Goal: Transaction & Acquisition: Purchase product/service

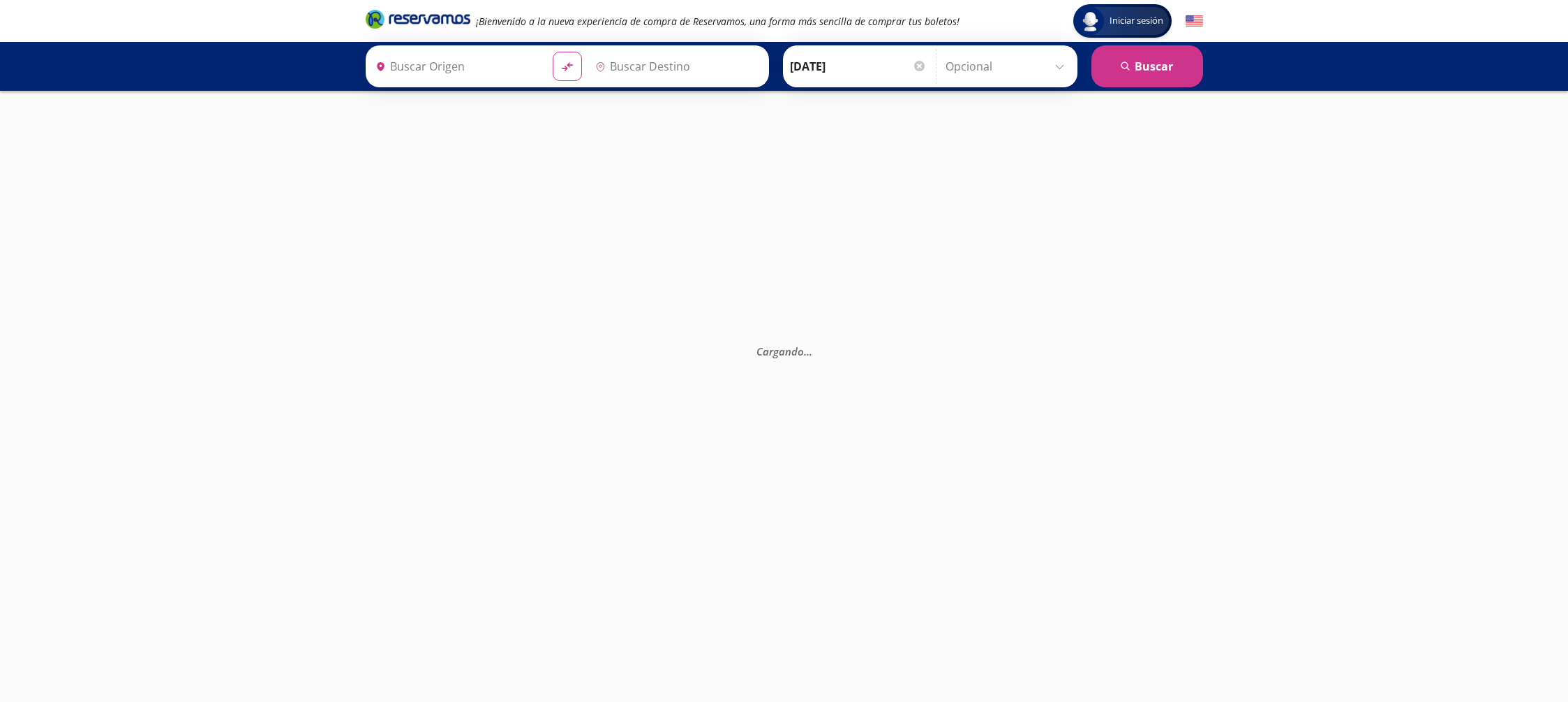
type input "[GEOGRAPHIC_DATA][PERSON_NAME], [GEOGRAPHIC_DATA][PERSON_NAME]"
type input "[GEOGRAPHIC_DATA], [GEOGRAPHIC_DATA]"
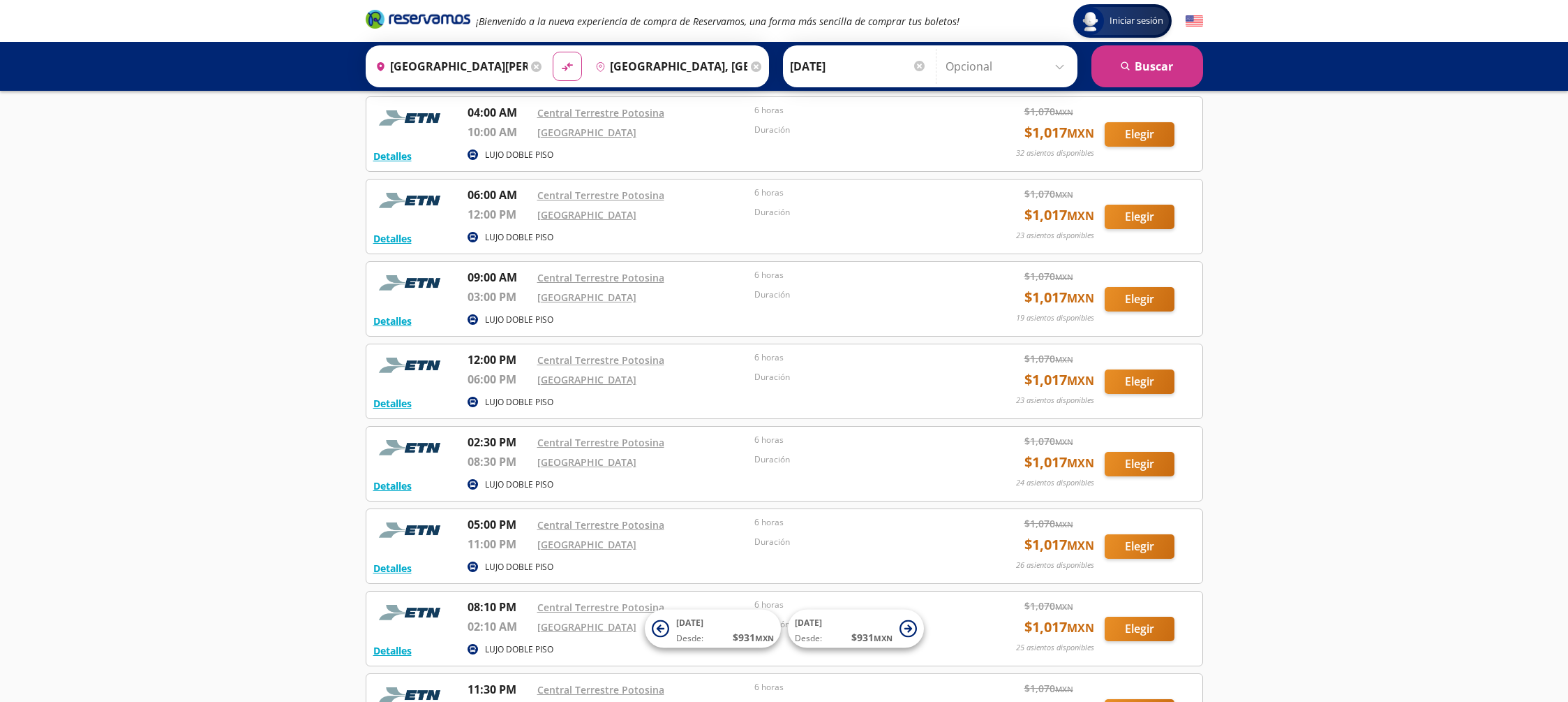
scroll to position [69, 0]
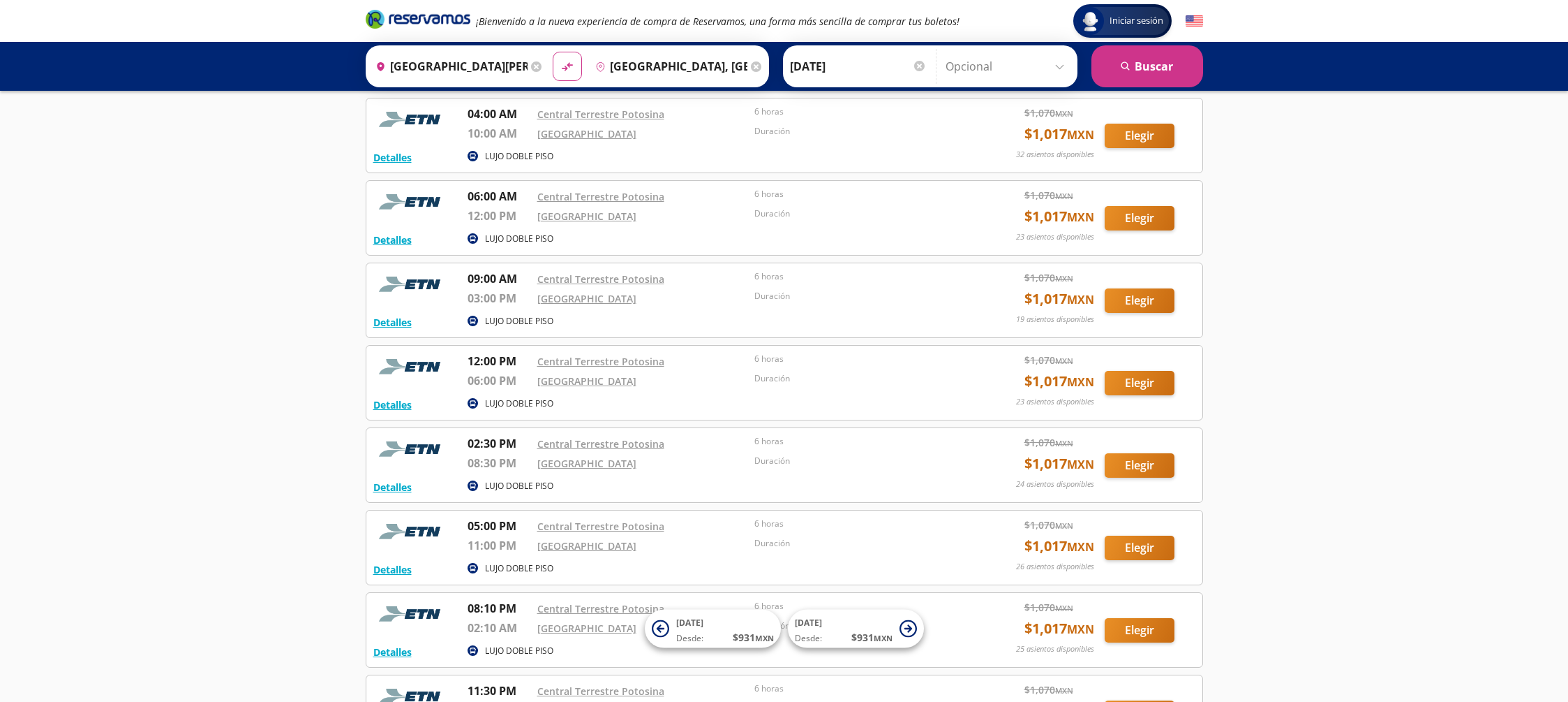
click at [1060, 67] on input "Opcional" at bounding box center [1008, 67] width 125 height 35
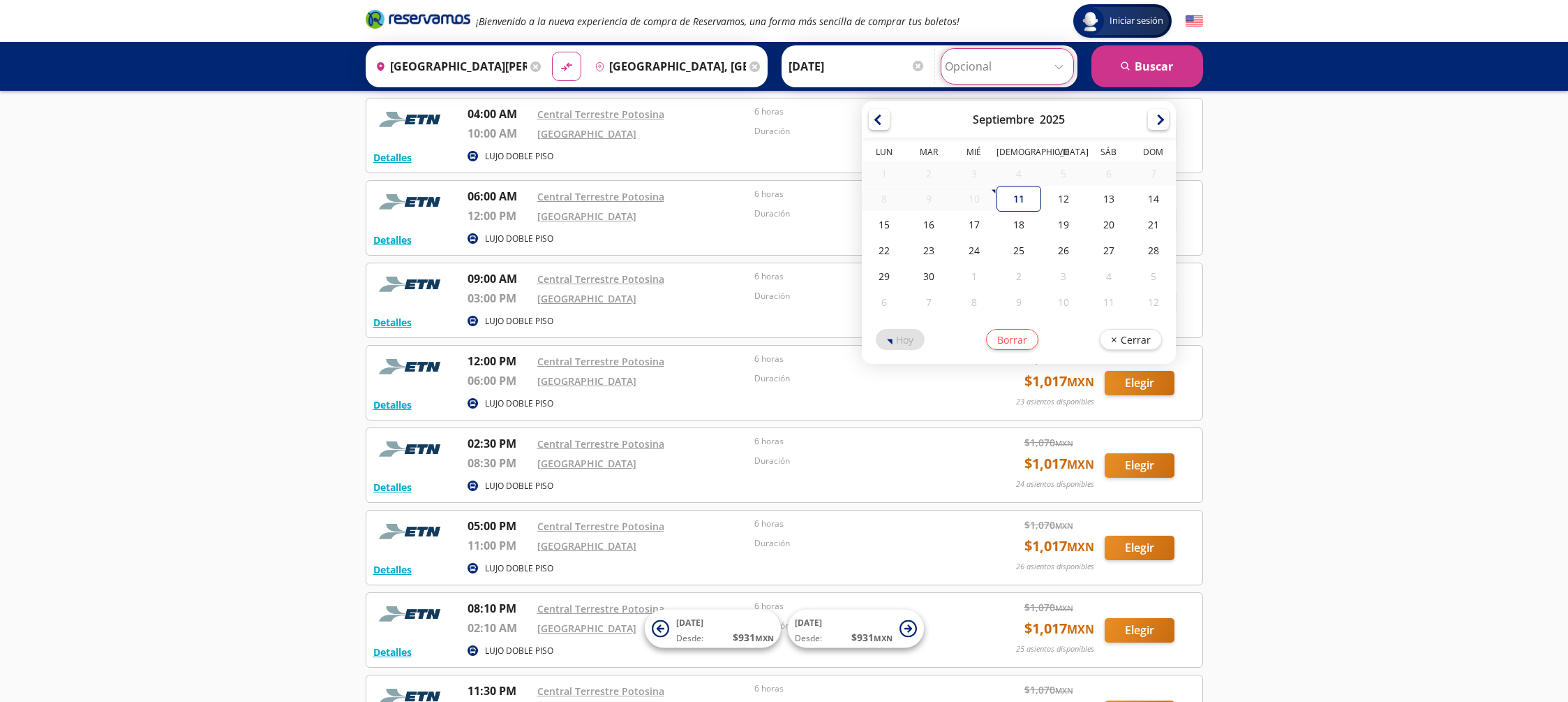
click at [1351, 188] on div "Iniciar sesión Iniciar sesión ¡Bienvenido a la nueva experiencia de compra de R…" at bounding box center [784, 447] width 1568 height 1032
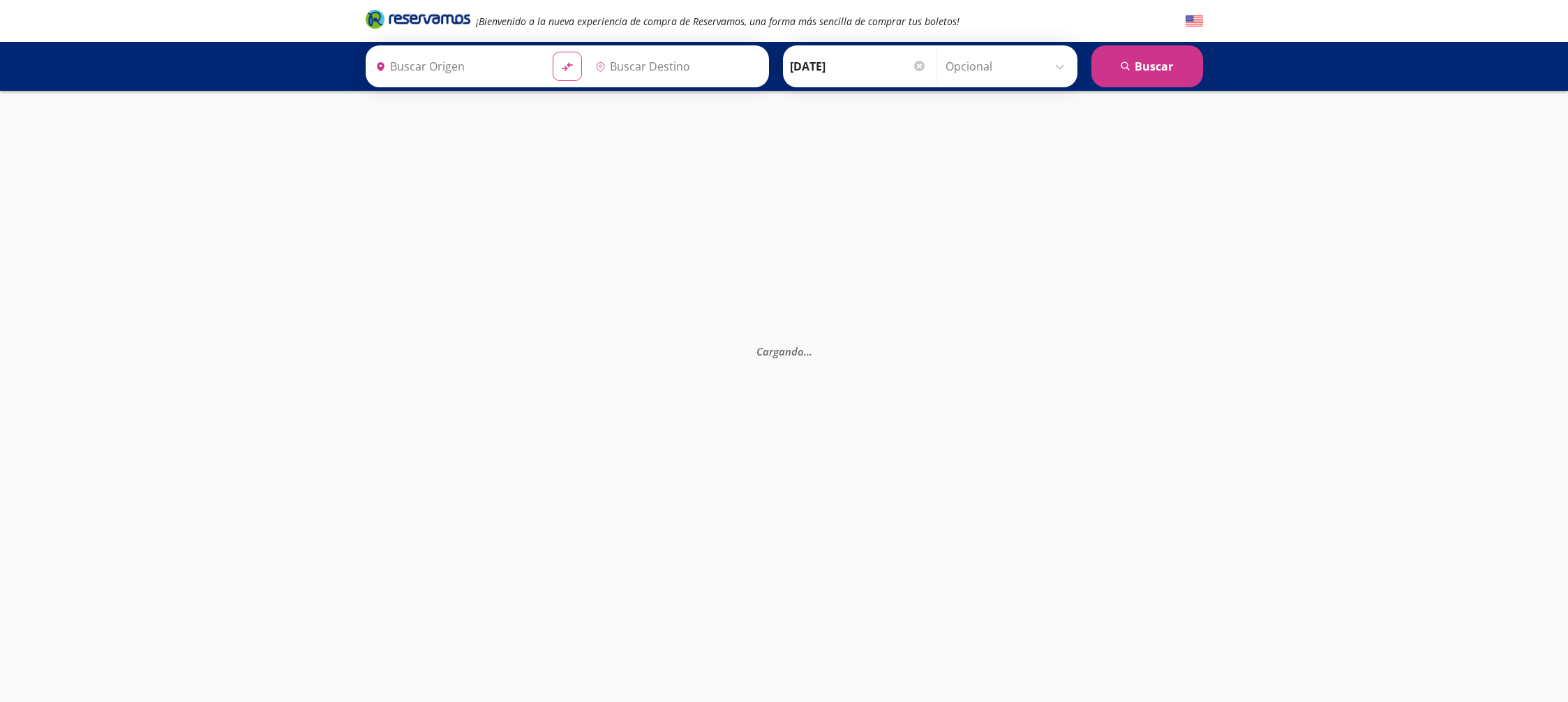
type input "[GEOGRAPHIC_DATA][PERSON_NAME], [GEOGRAPHIC_DATA][PERSON_NAME]"
type input "[GEOGRAPHIC_DATA], [GEOGRAPHIC_DATA]"
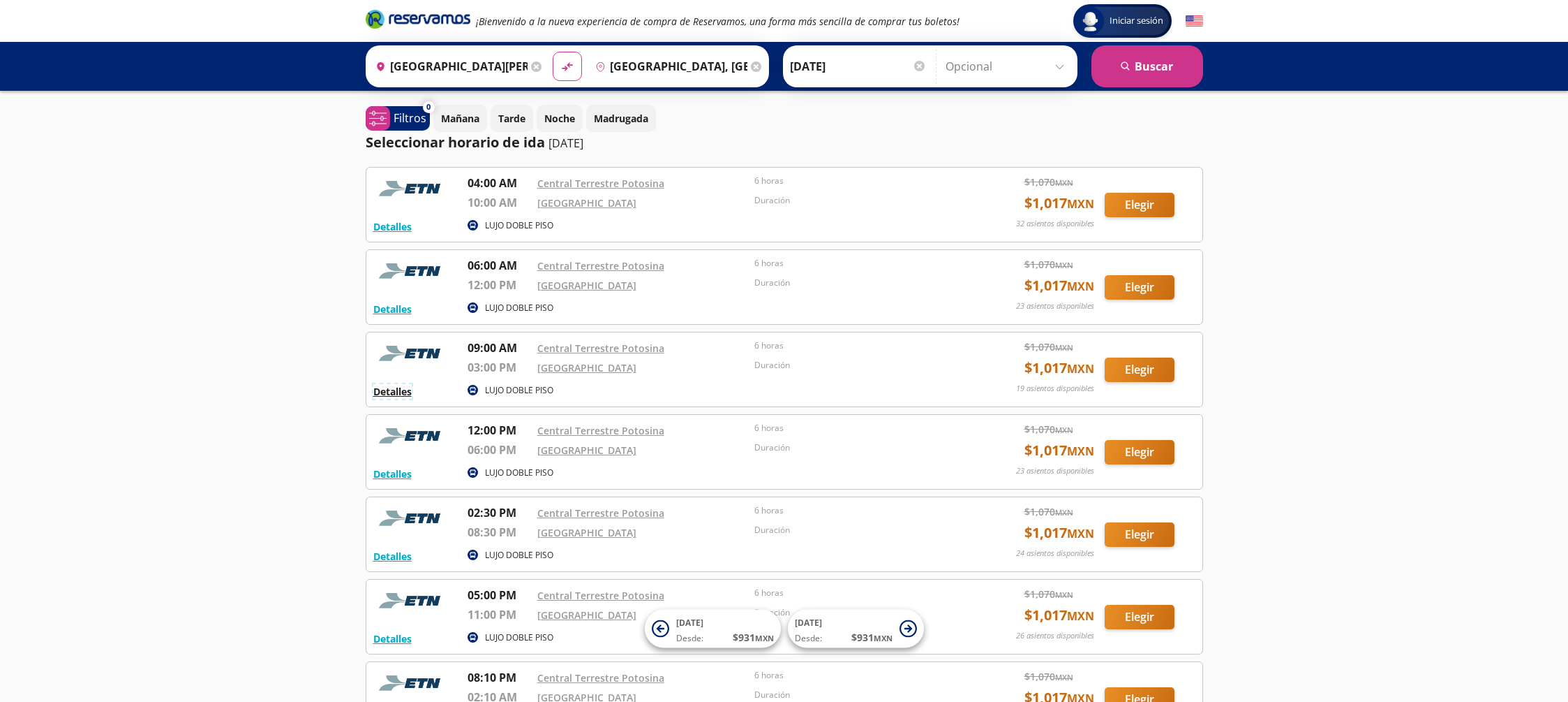
click at [397, 391] on button "Detalles" at bounding box center [392, 391] width 38 height 15
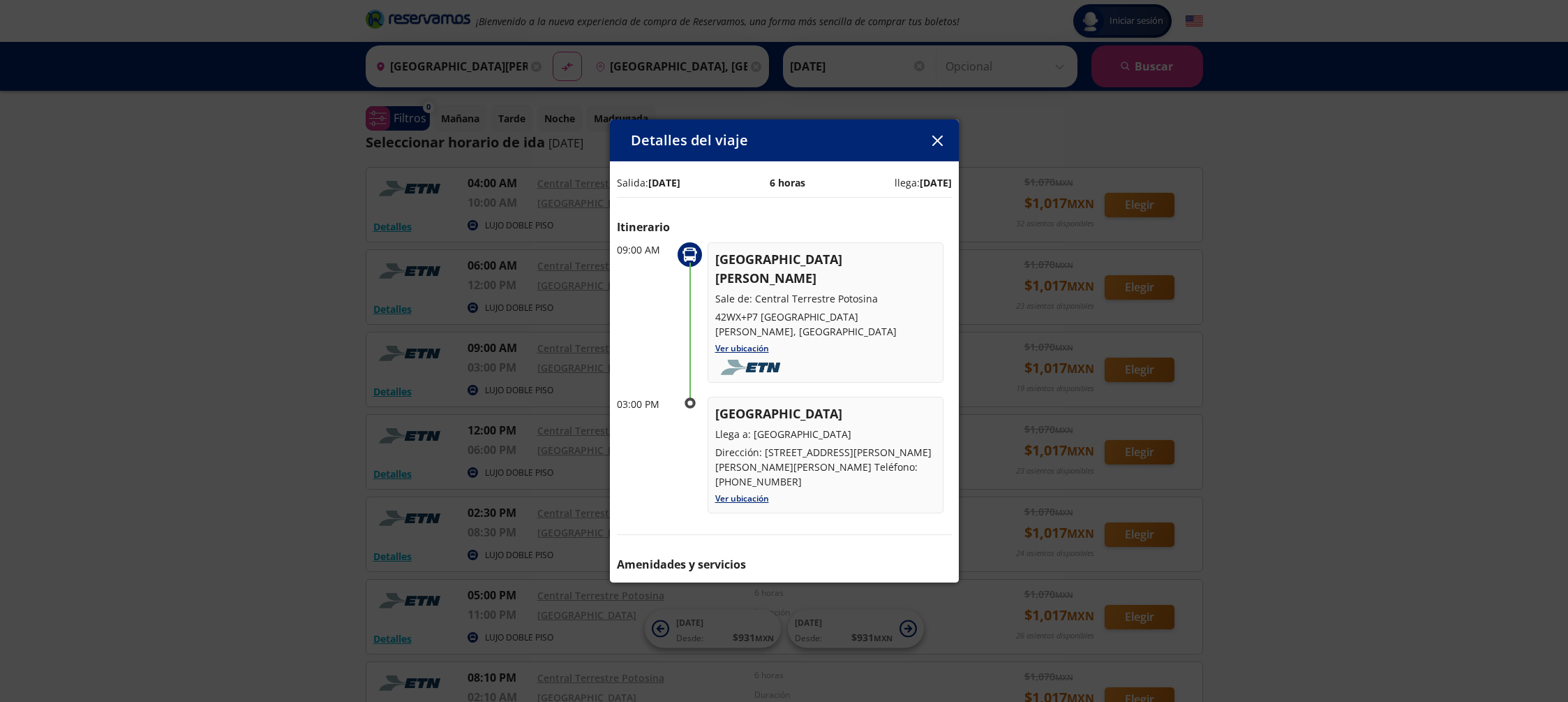
click at [938, 139] on icon "button" at bounding box center [937, 140] width 10 height 10
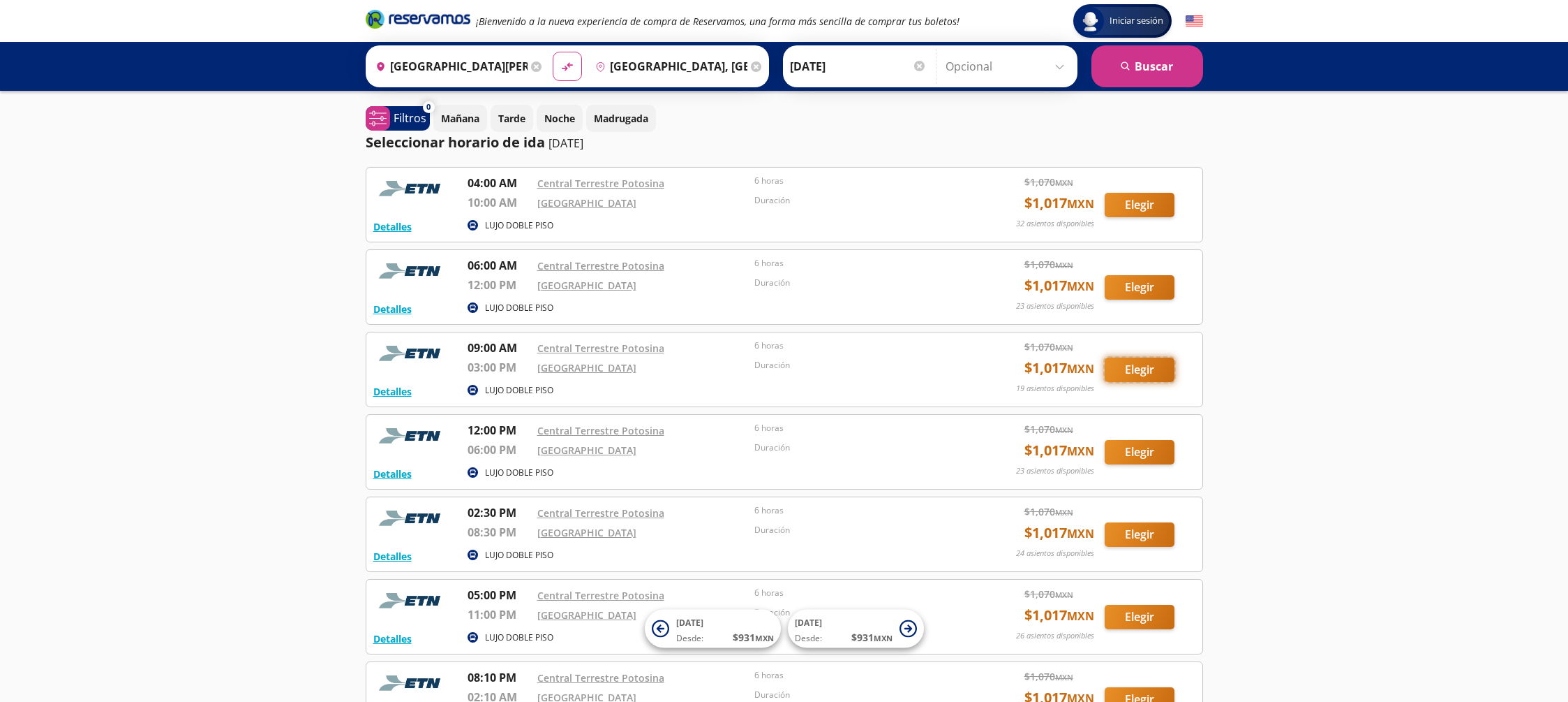
click at [1140, 368] on button "Elegir" at bounding box center [1140, 369] width 70 height 25
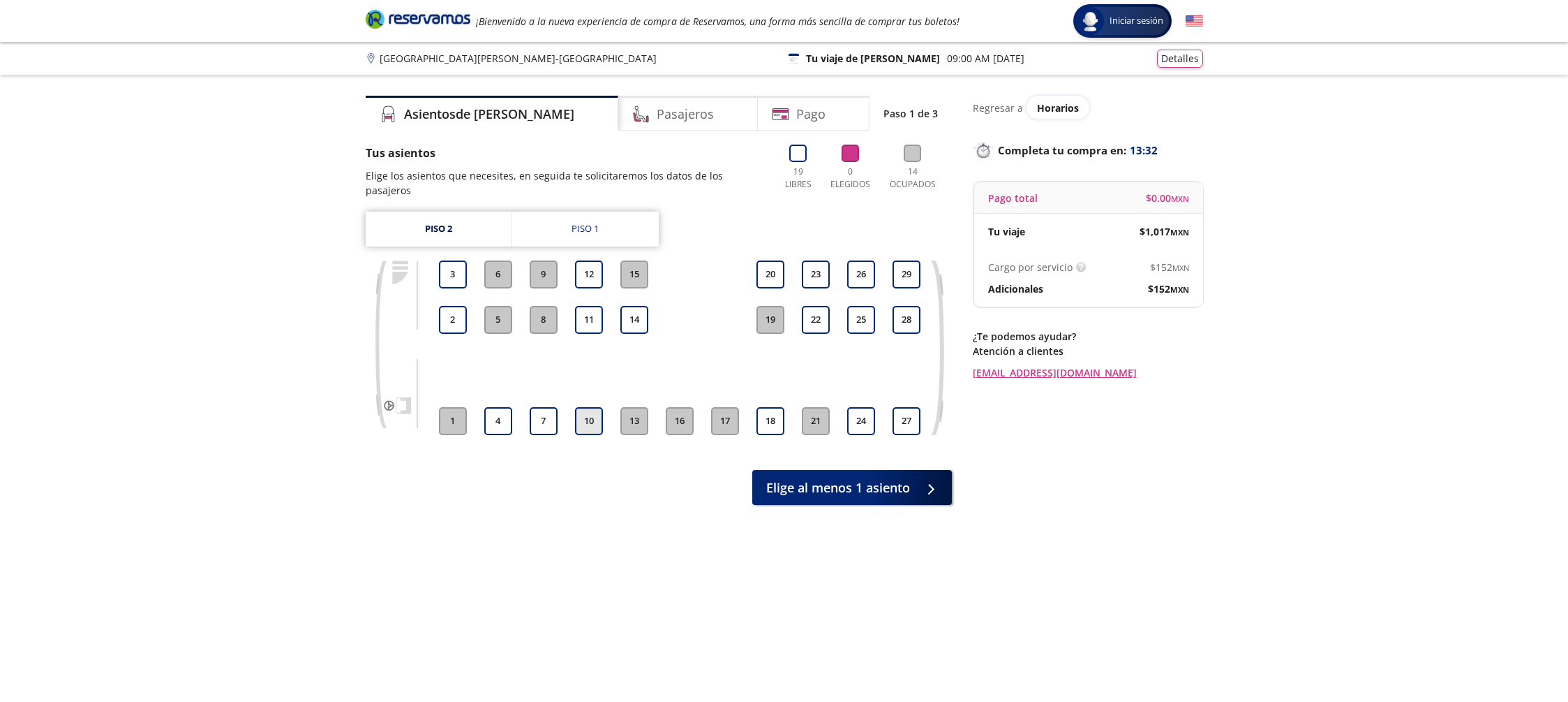
click at [584, 407] on button "10" at bounding box center [588, 421] width 28 height 28
click at [862, 475] on span "Continuar con 1 asiento" at bounding box center [839, 485] width 143 height 19
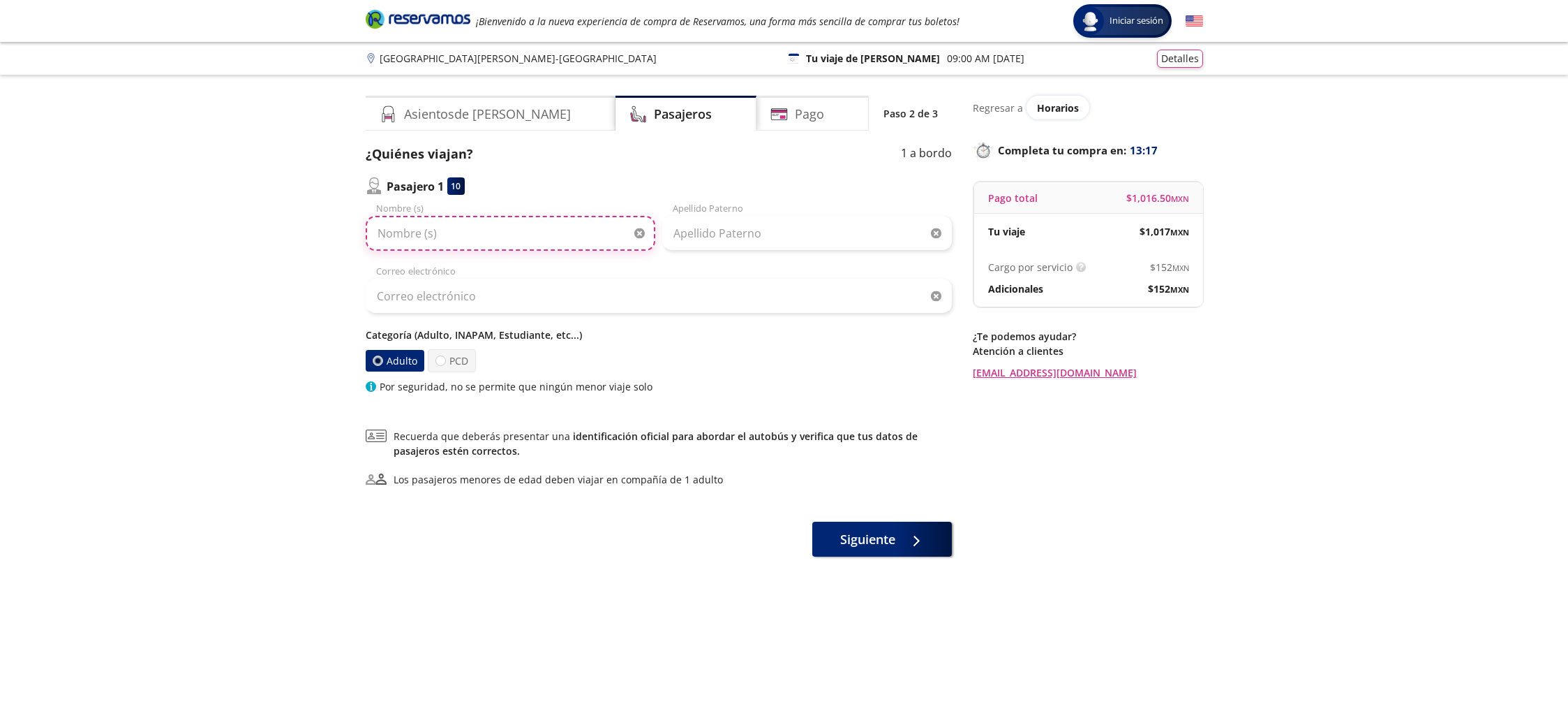
click at [462, 236] on input "Nombre (s)" at bounding box center [511, 233] width 290 height 35
type input "[PERSON_NAME]"
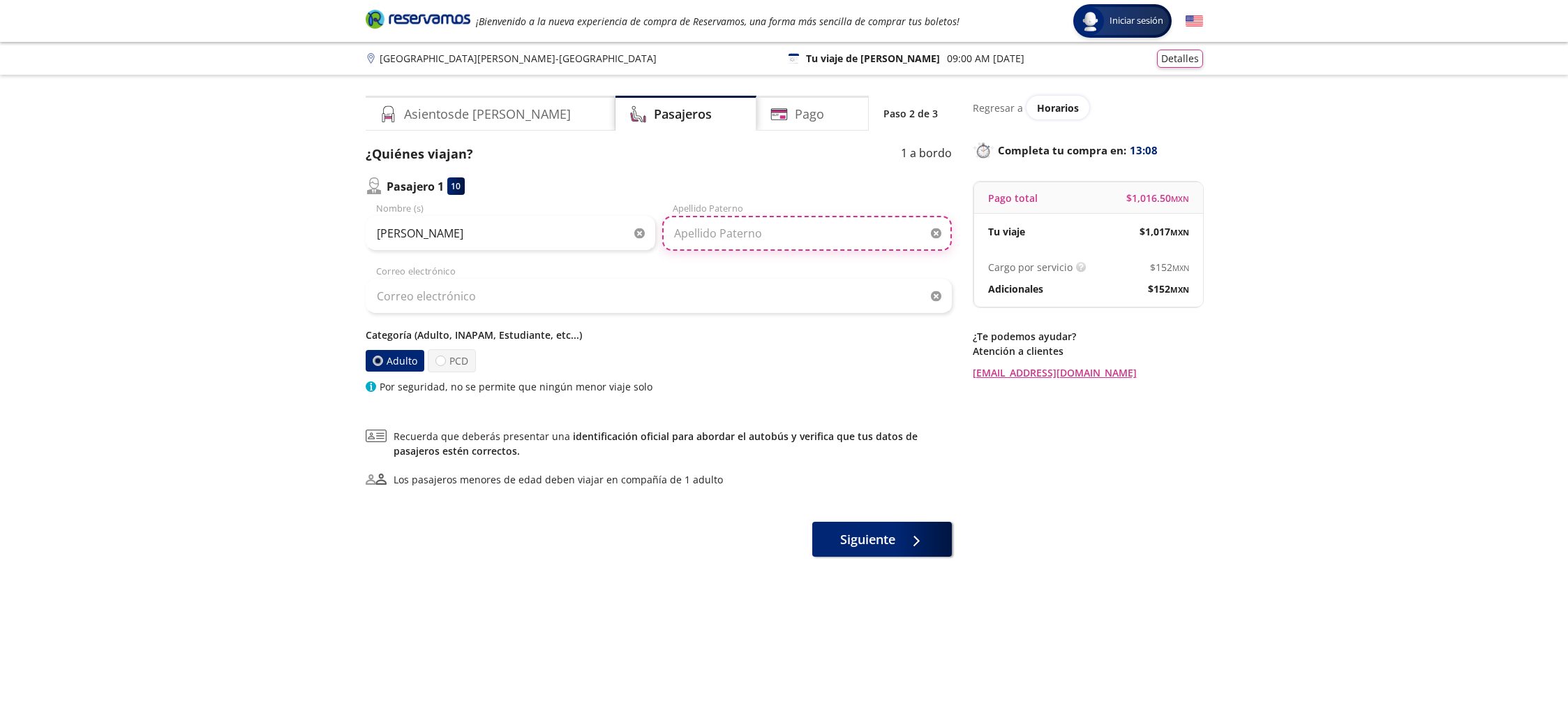
click at [685, 238] on input "Apellido Paterno" at bounding box center [807, 233] width 290 height 35
type input "[PERSON_NAME]"
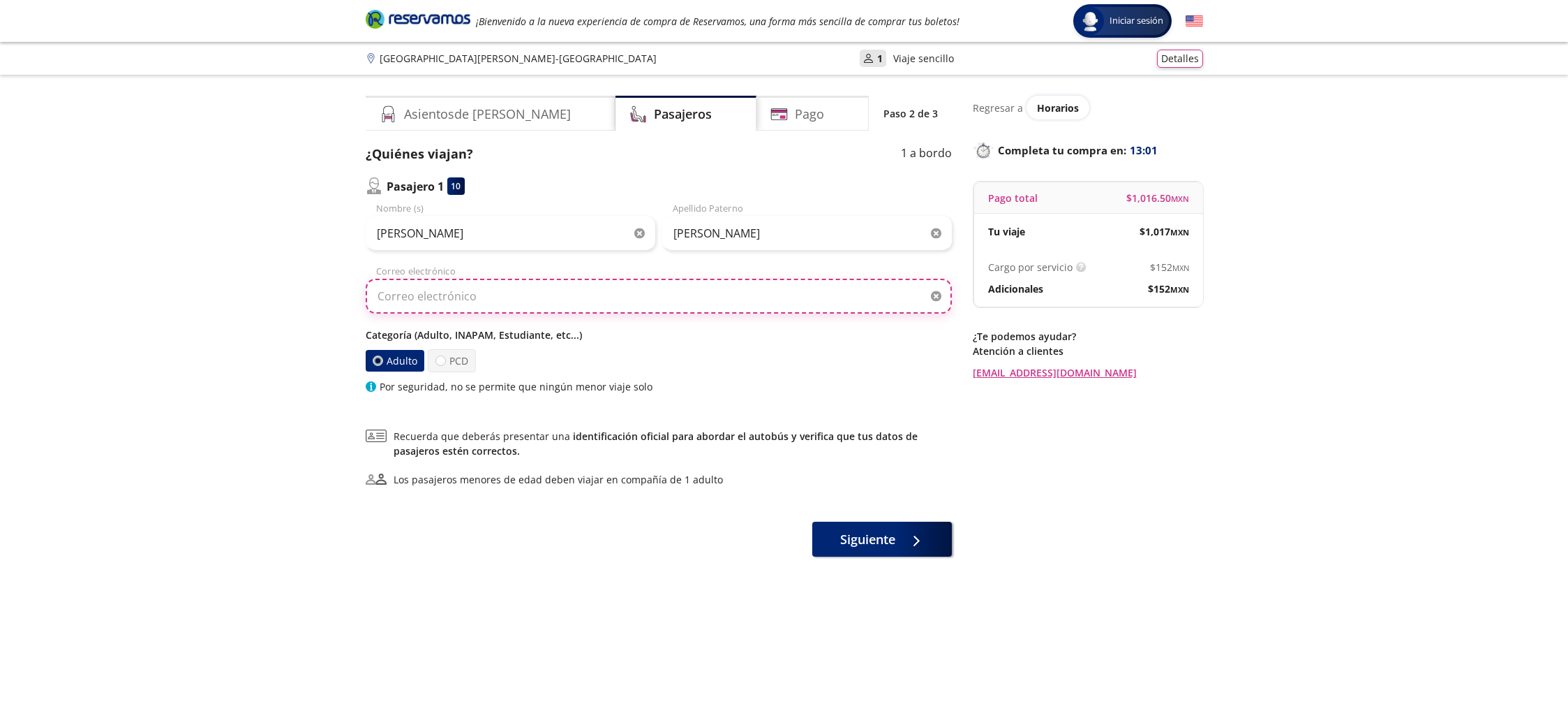
click at [481, 297] on input "Correo electrónico" at bounding box center [659, 296] width 586 height 35
type input "[EMAIL_ADDRESS][DOMAIN_NAME]"
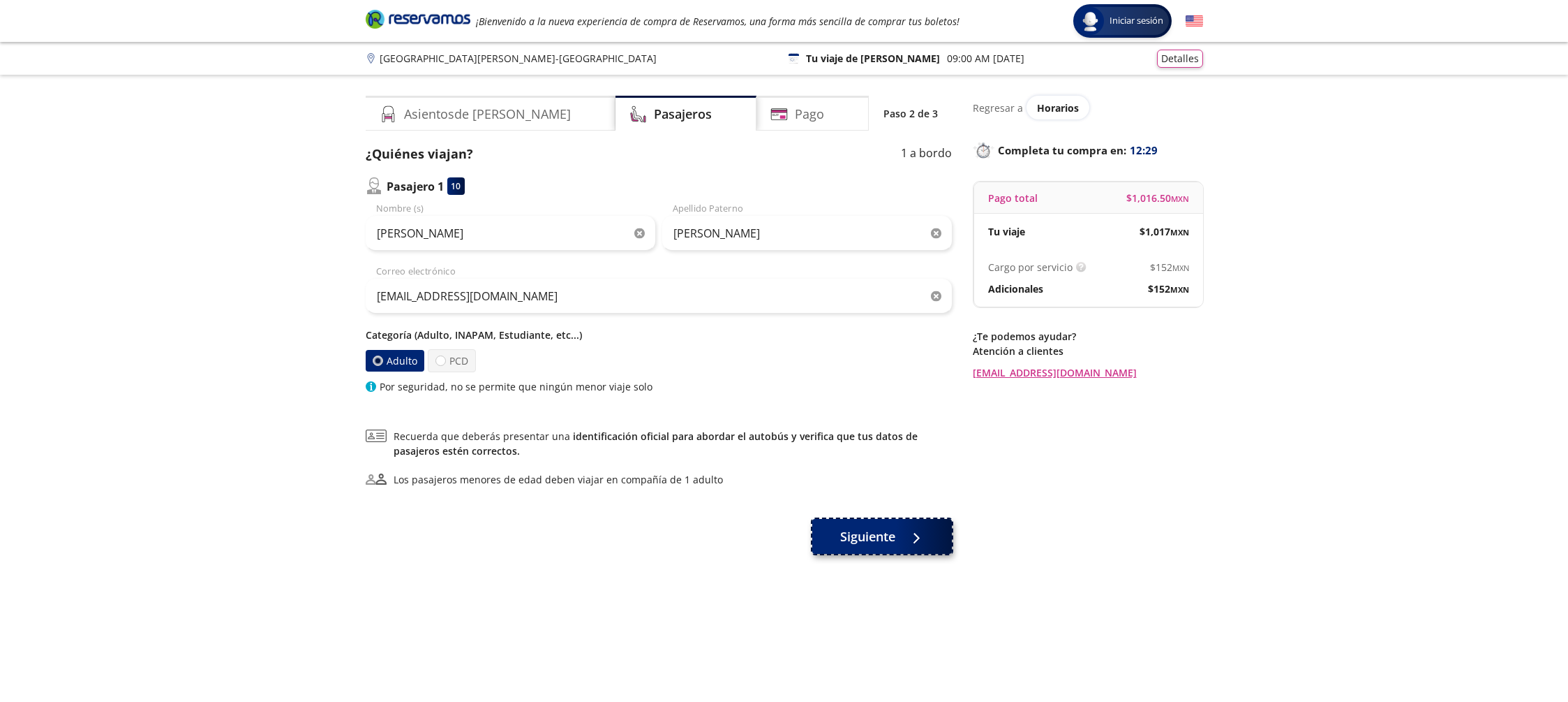
click at [869, 534] on span "Siguiente" at bounding box center [868, 536] width 55 height 19
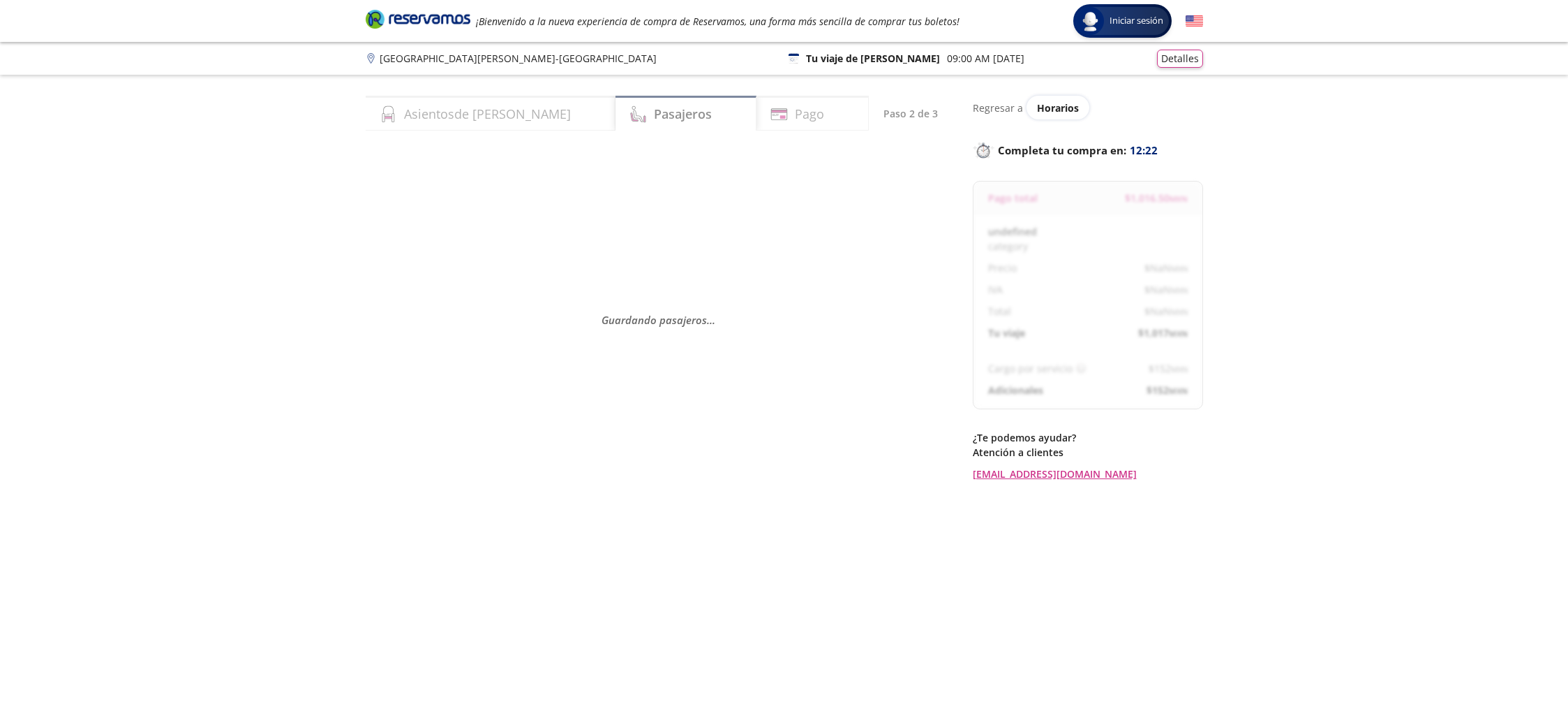
select select "MX"
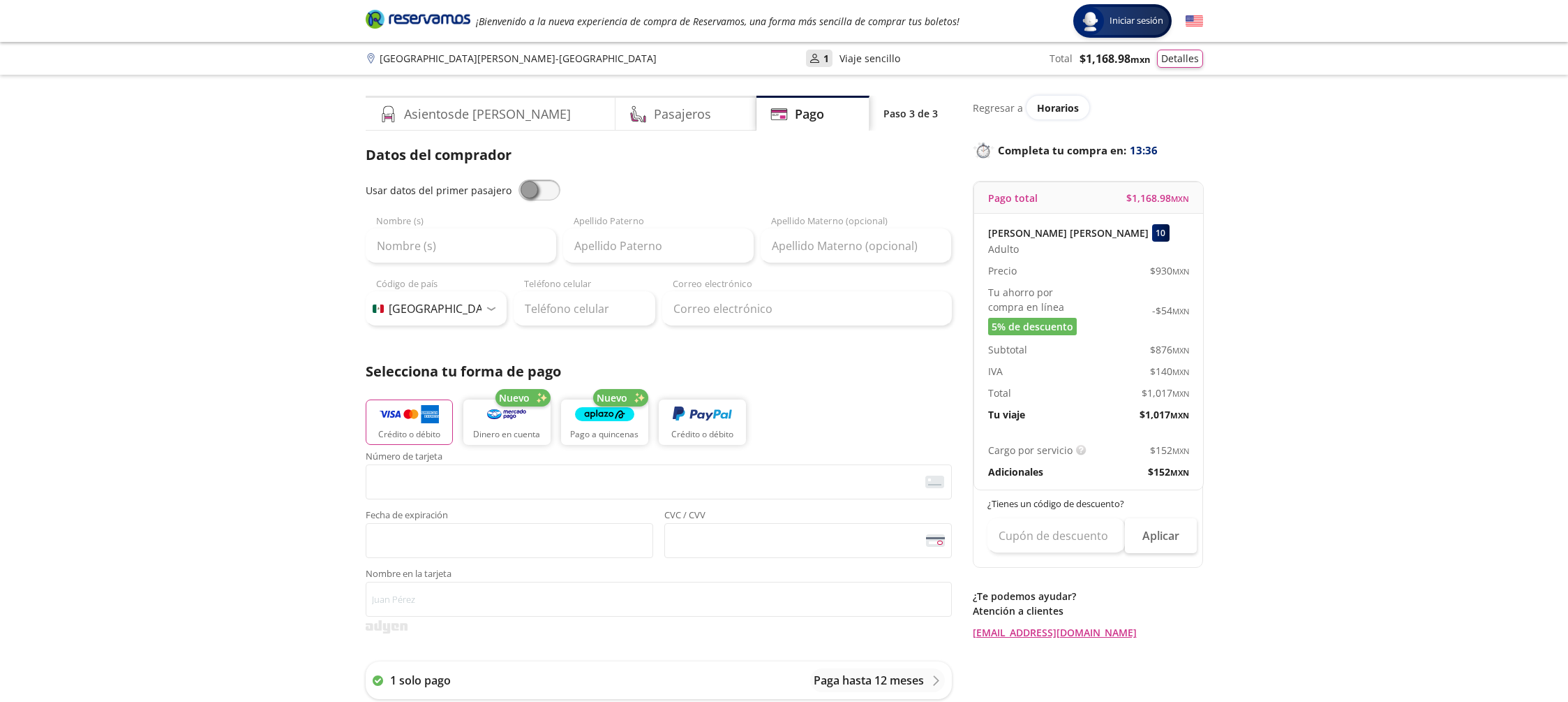
click at [545, 191] on span at bounding box center [539, 189] width 42 height 21
click at [519, 179] on input "checkbox" at bounding box center [519, 179] width 0 height 0
type input "[PERSON_NAME]"
type input "[EMAIL_ADDRESS][DOMAIN_NAME]"
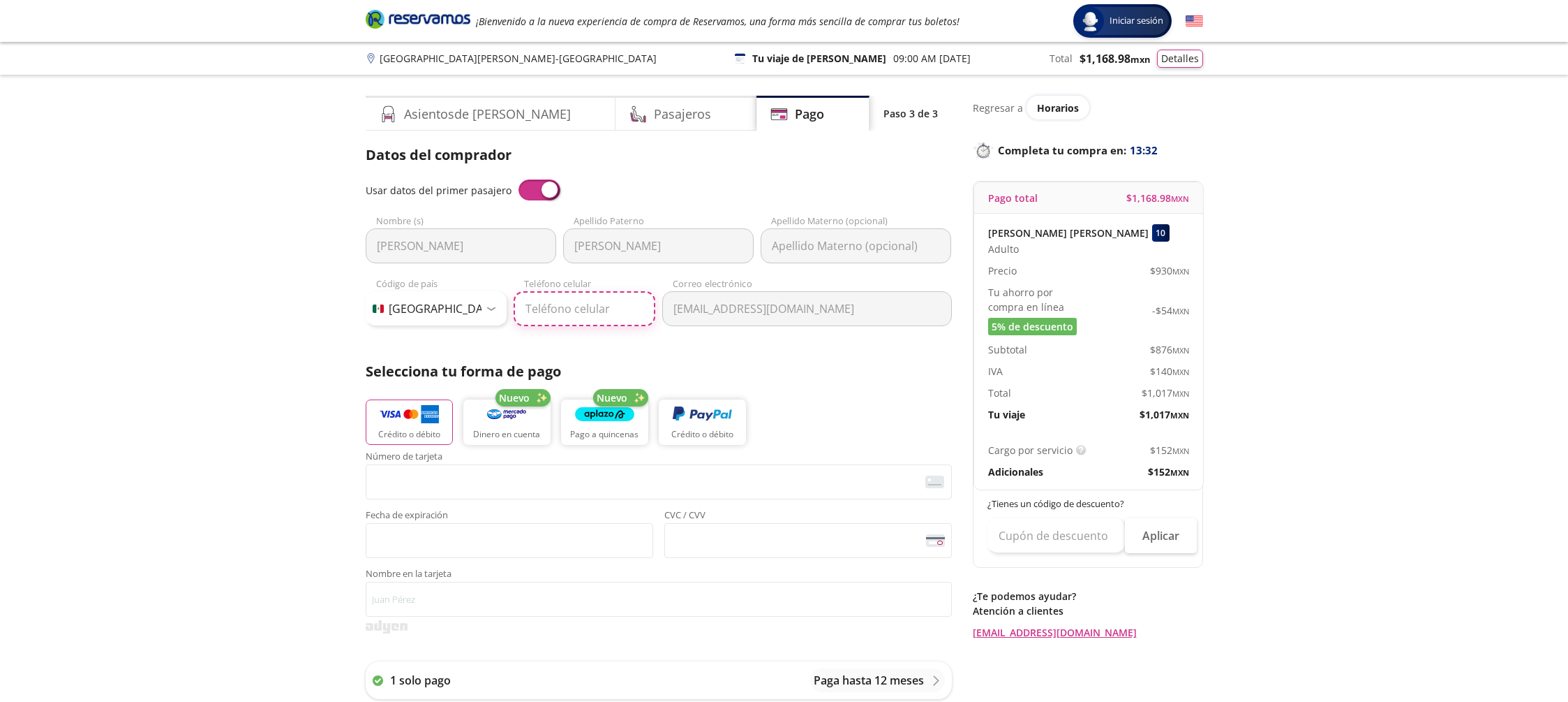
click at [617, 310] on input "Teléfono celular" at bounding box center [584, 308] width 142 height 35
type input "444 130 5140"
click at [800, 349] on div "Datos del comprador Usar datos del primer pasajero [PERSON_NAME] Nombre (s) [PE…" at bounding box center [659, 460] width 586 height 632
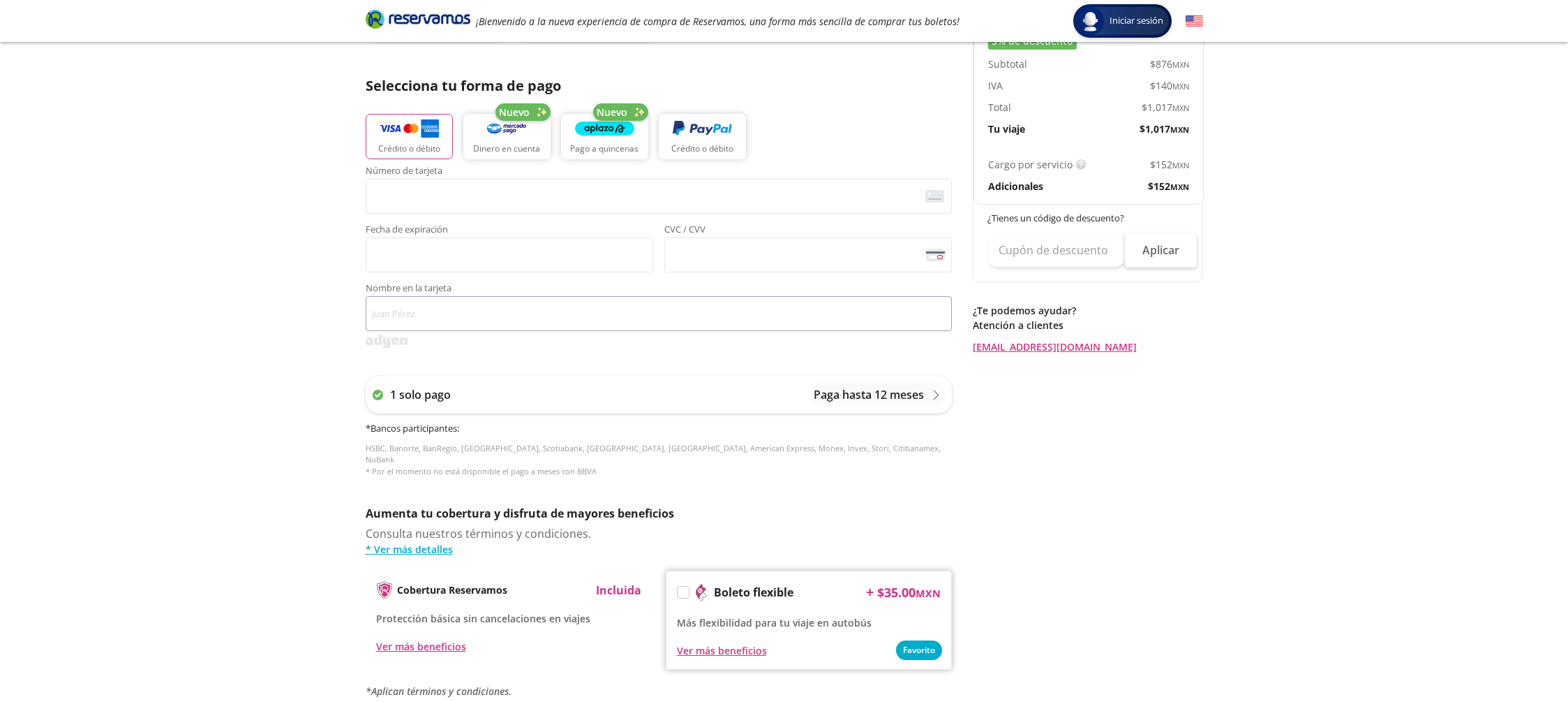
scroll to position [286, 0]
click at [414, 141] on button "Crédito o débito" at bounding box center [409, 136] width 87 height 47
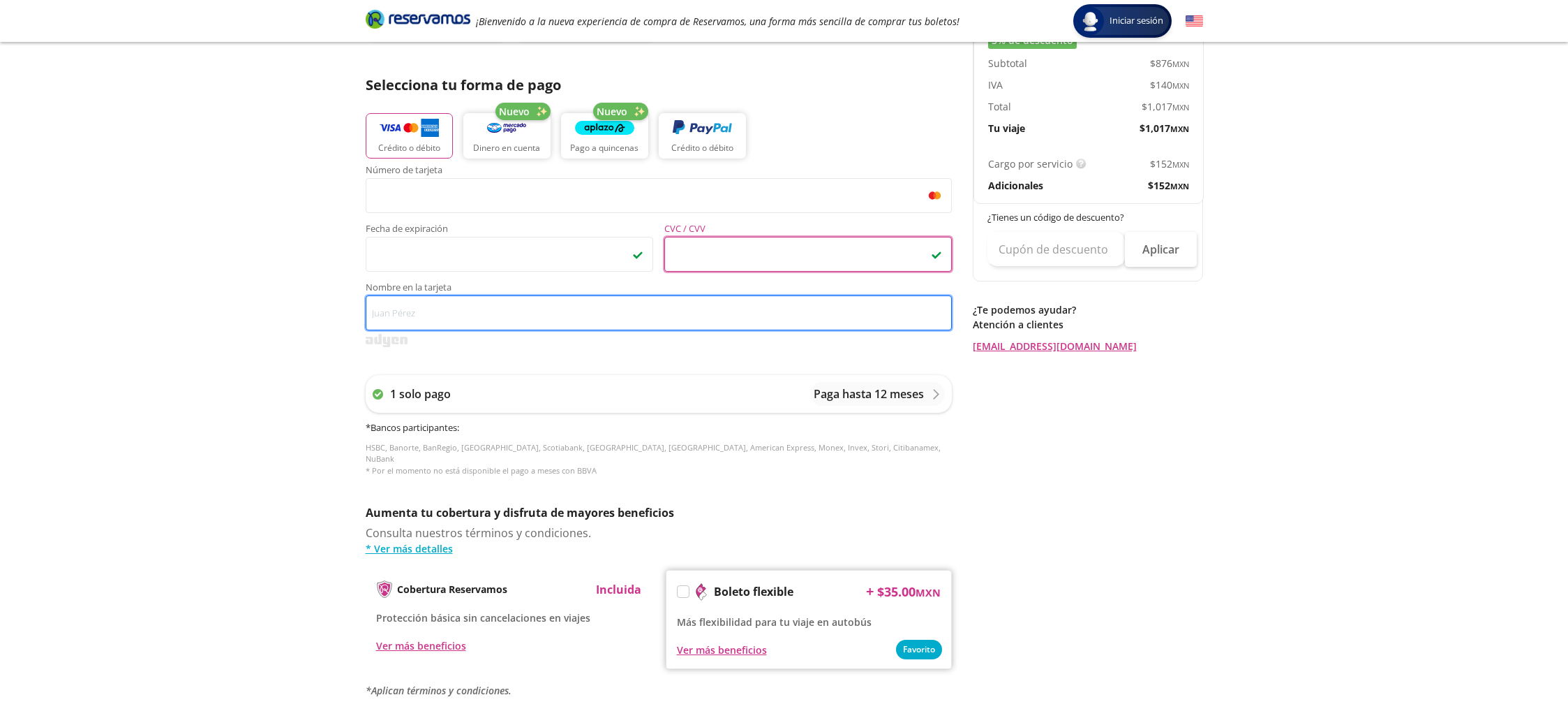
click at [525, 319] on input "Nombre en la tarjeta" at bounding box center [659, 313] width 586 height 35
type input "[PERSON_NAME] [PERSON_NAME]"
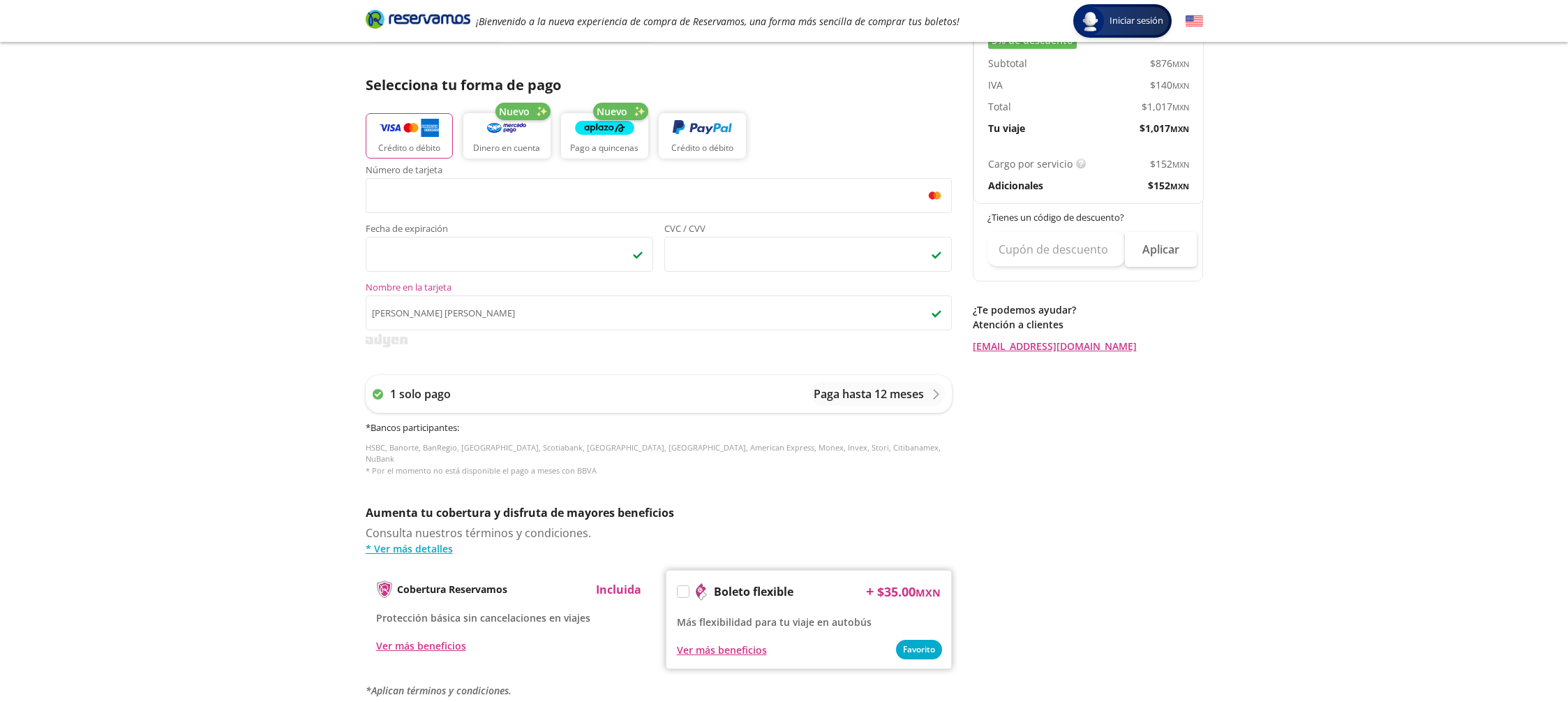
click at [1071, 451] on div "Regresar a Horarios Completa tu compra en : 11:41 Pago total $ 1,168.98 MXN [PE…" at bounding box center [1087, 294] width 230 height 971
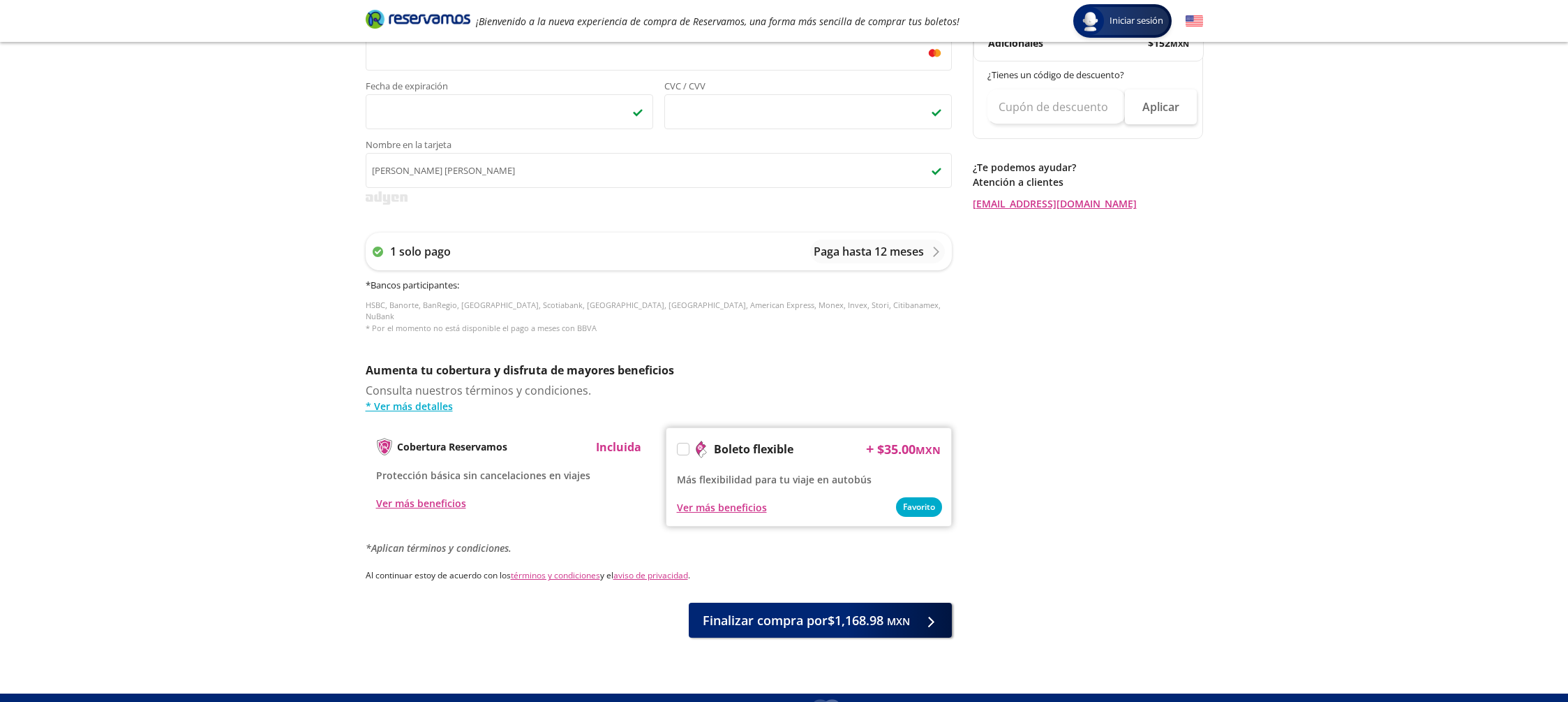
scroll to position [444, 0]
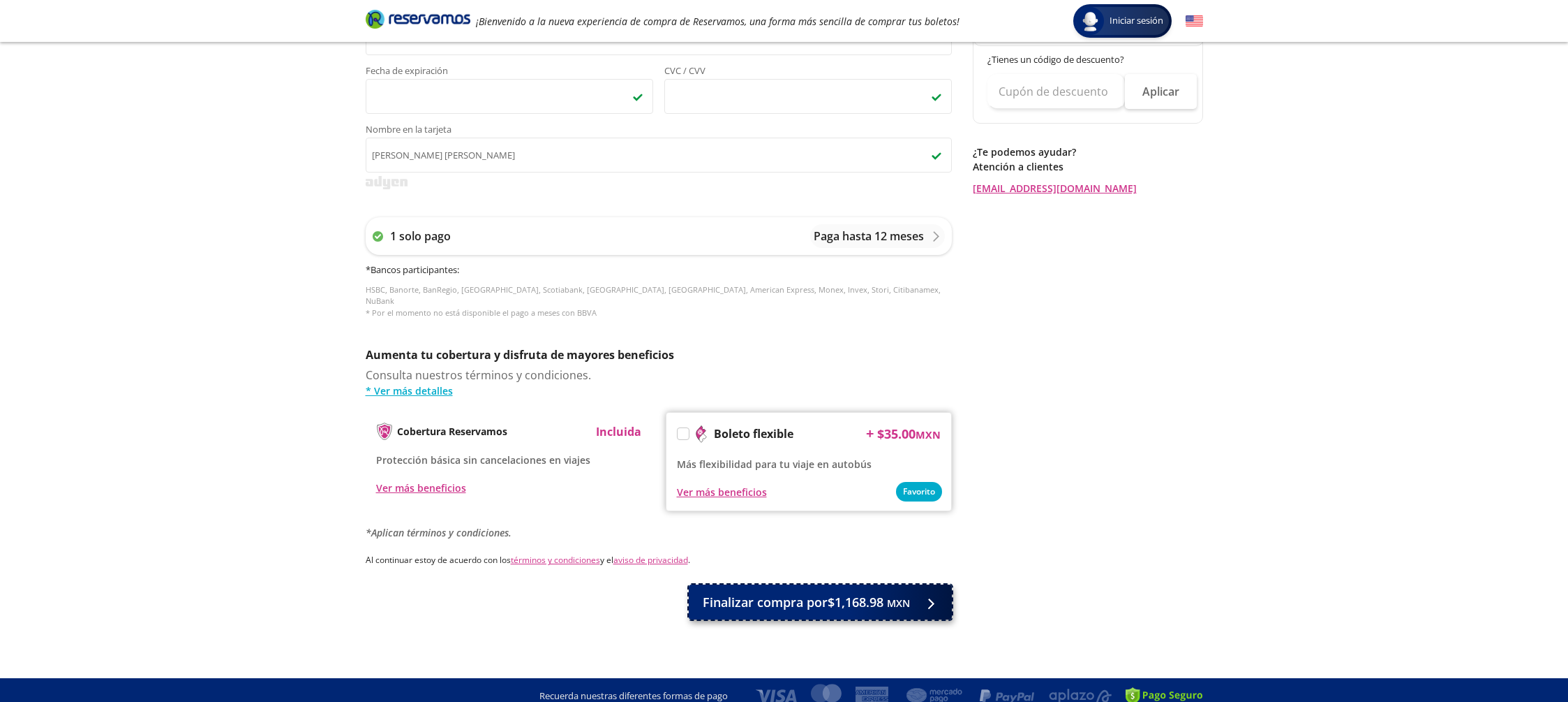
click at [881, 594] on span "Finalizar compra por $1,168.98 MXN" at bounding box center [806, 602] width 207 height 19
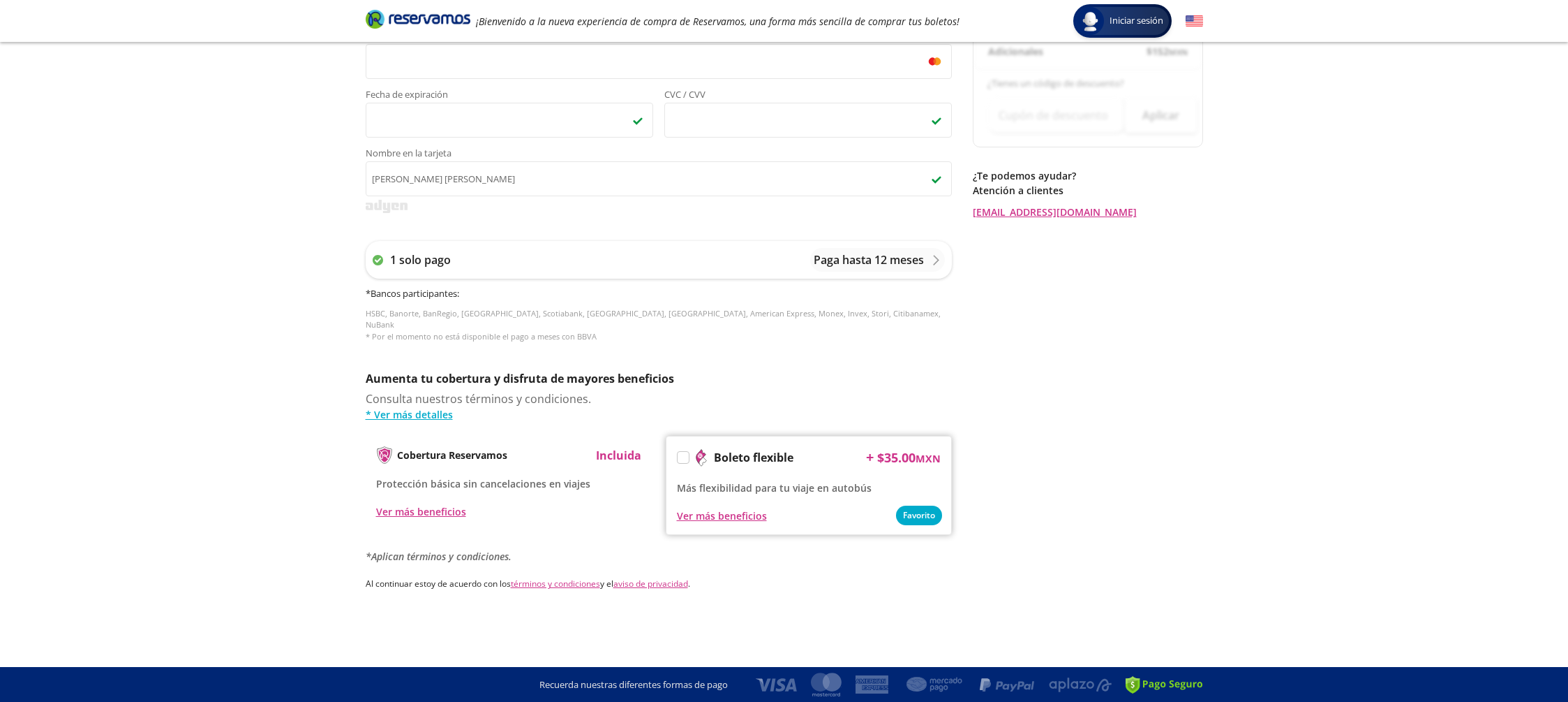
scroll to position [0, 0]
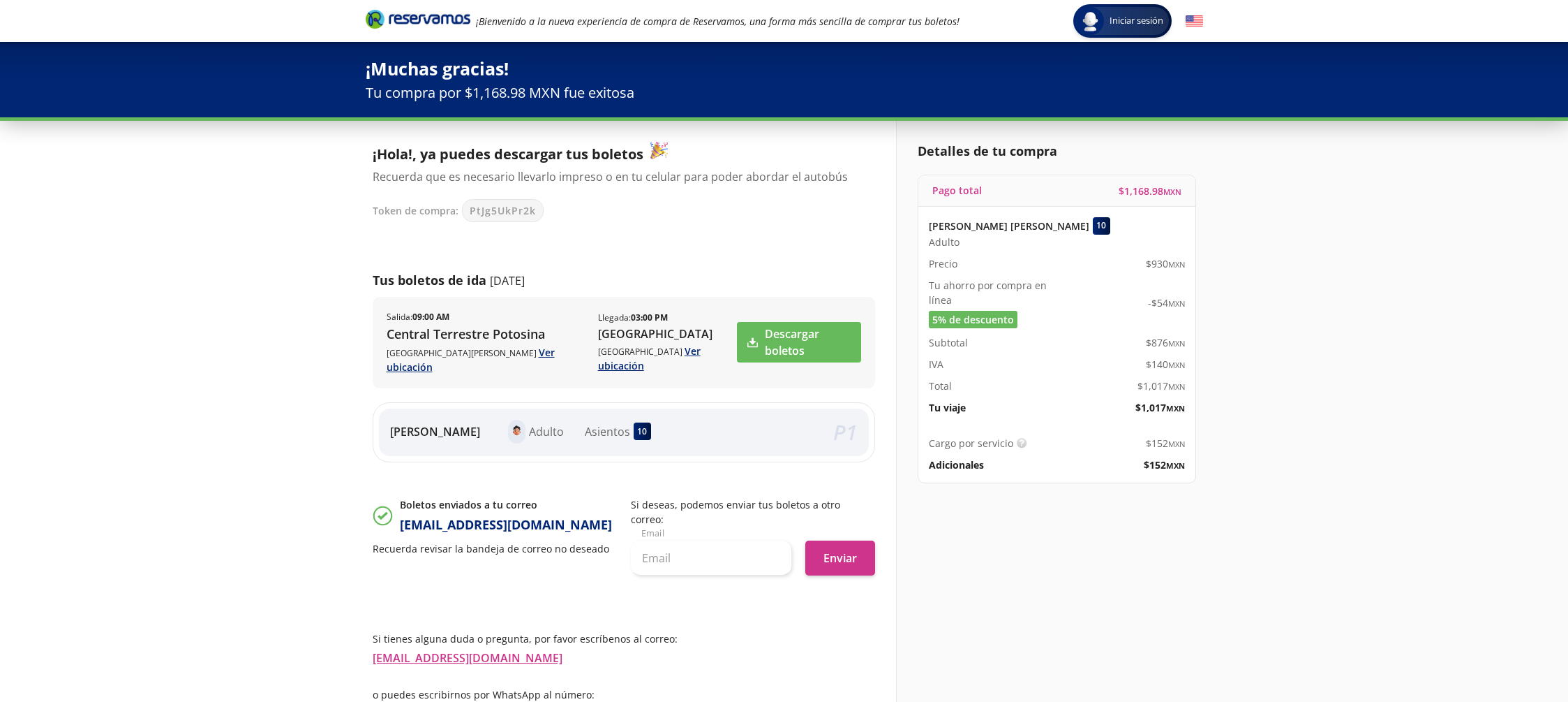
click at [1021, 579] on div "Detalles de tu compra Pago total $ 1,168.98 MXN [PERSON_NAME] [PERSON_NAME] 10 …" at bounding box center [1049, 449] width 307 height 658
click at [822, 338] on link "Descargar boletos" at bounding box center [799, 341] width 124 height 40
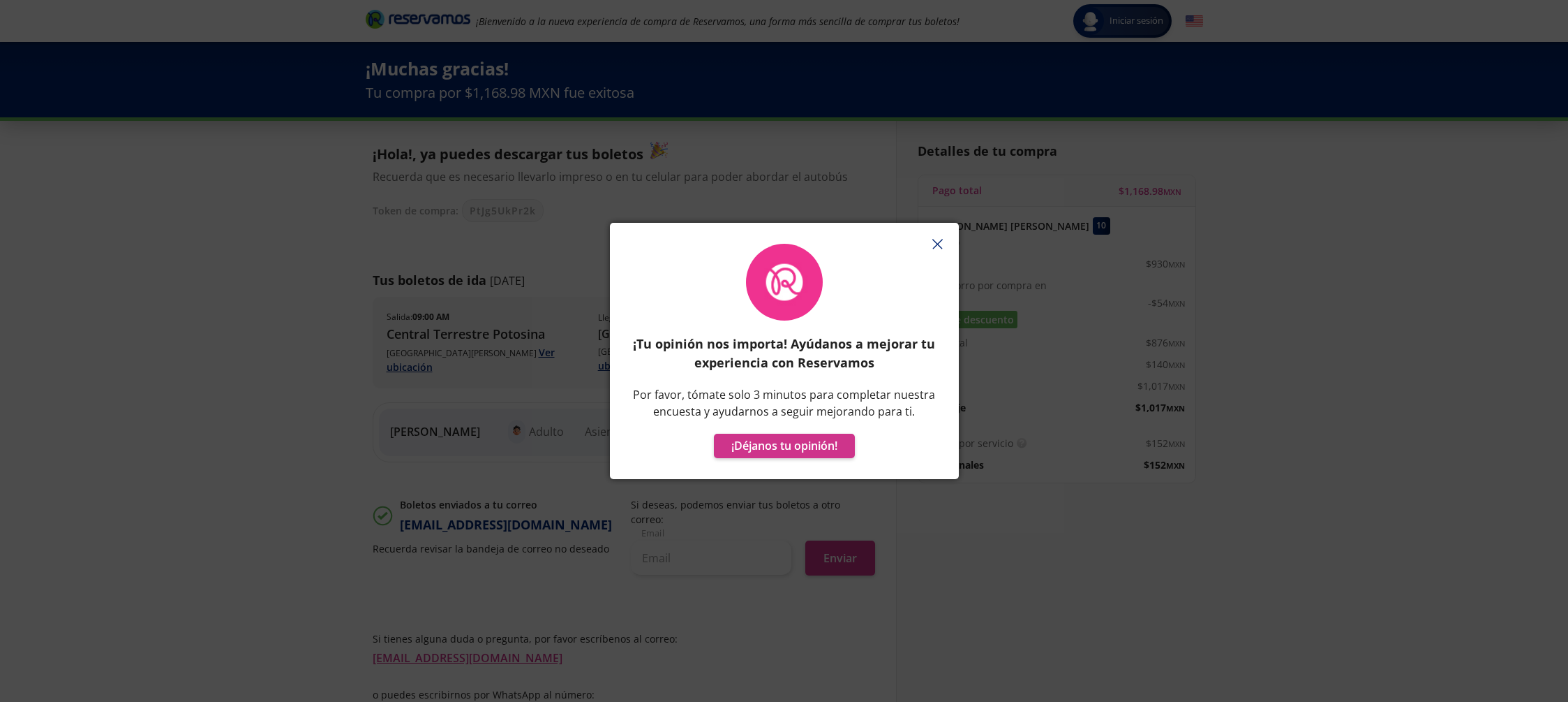
click at [939, 240] on icon "button" at bounding box center [937, 243] width 10 height 10
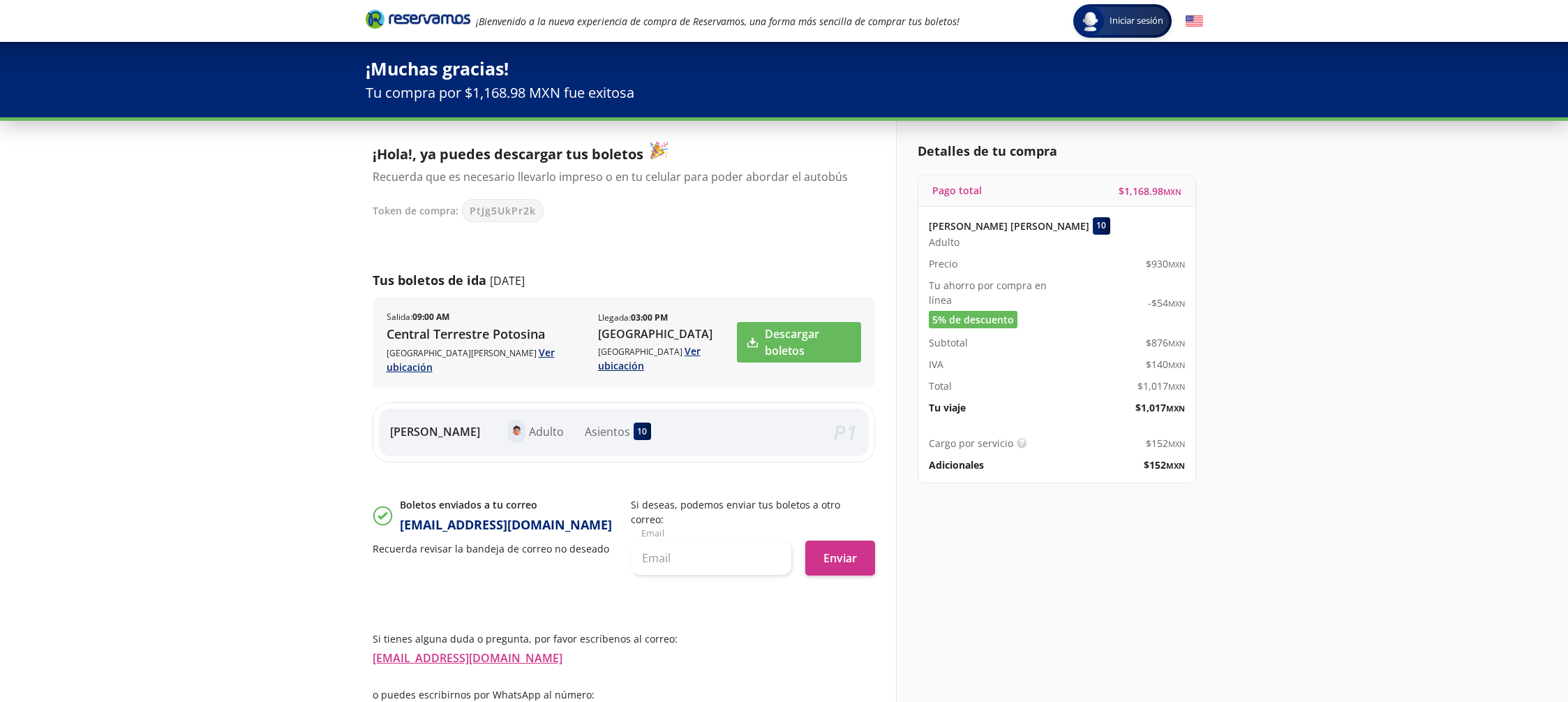
scroll to position [46, 0]
